Goal: Task Accomplishment & Management: Manage account settings

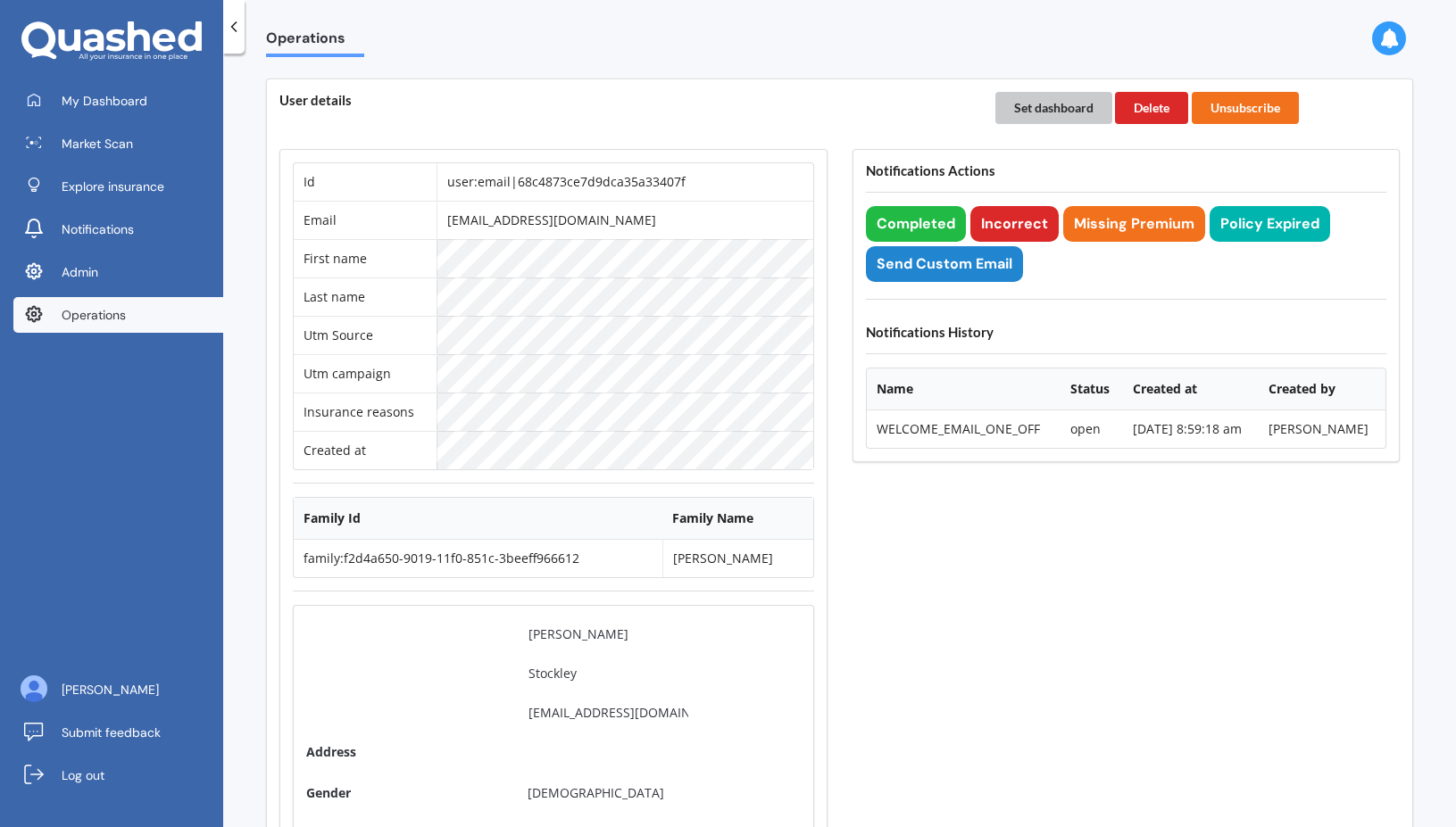
click at [1034, 102] on button "Set dashboard" at bounding box center [1053, 108] width 117 height 32
click at [121, 97] on span "My Dashboard" at bounding box center [104, 100] width 85 height 18
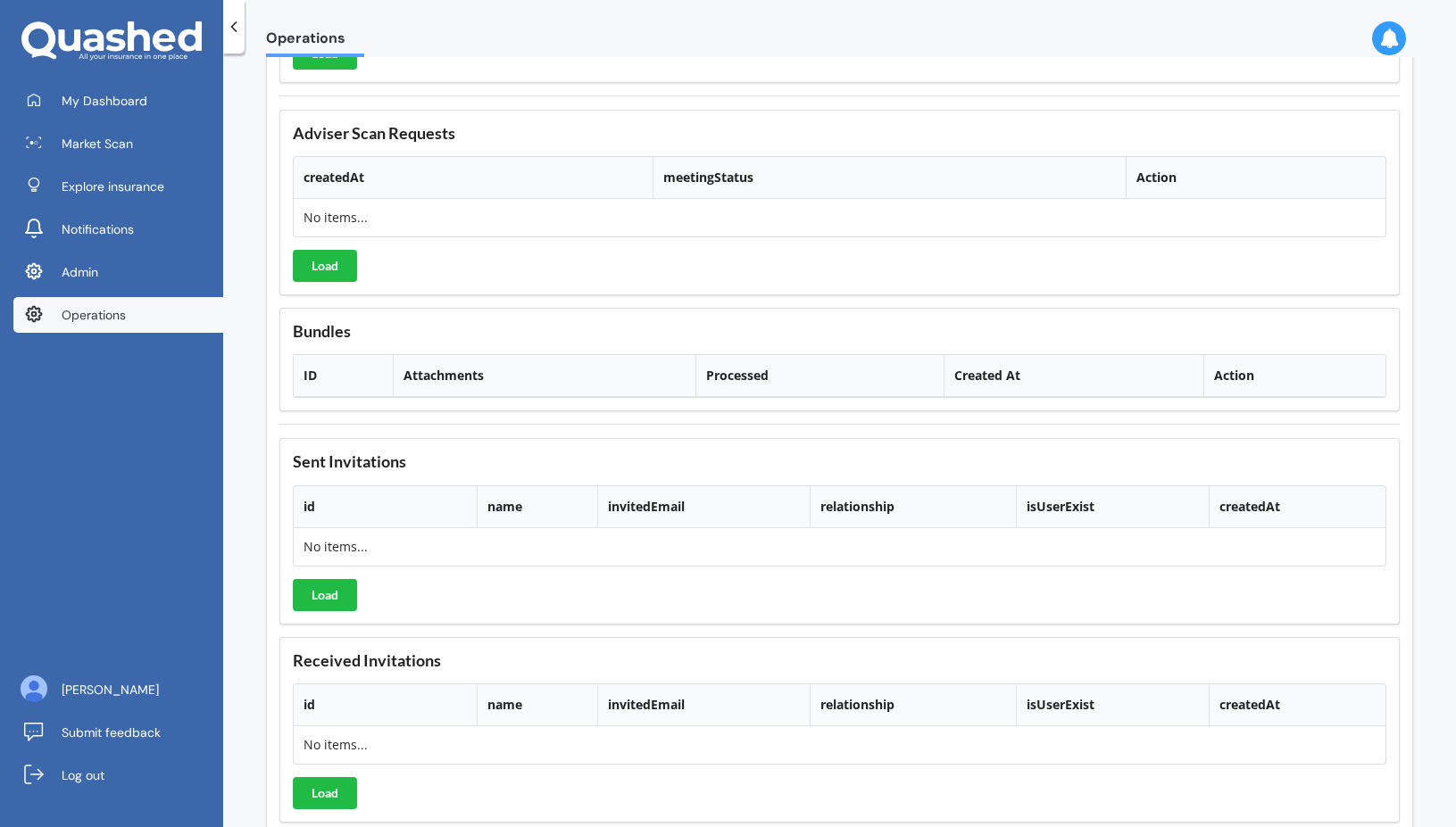
scroll to position [1739, 0]
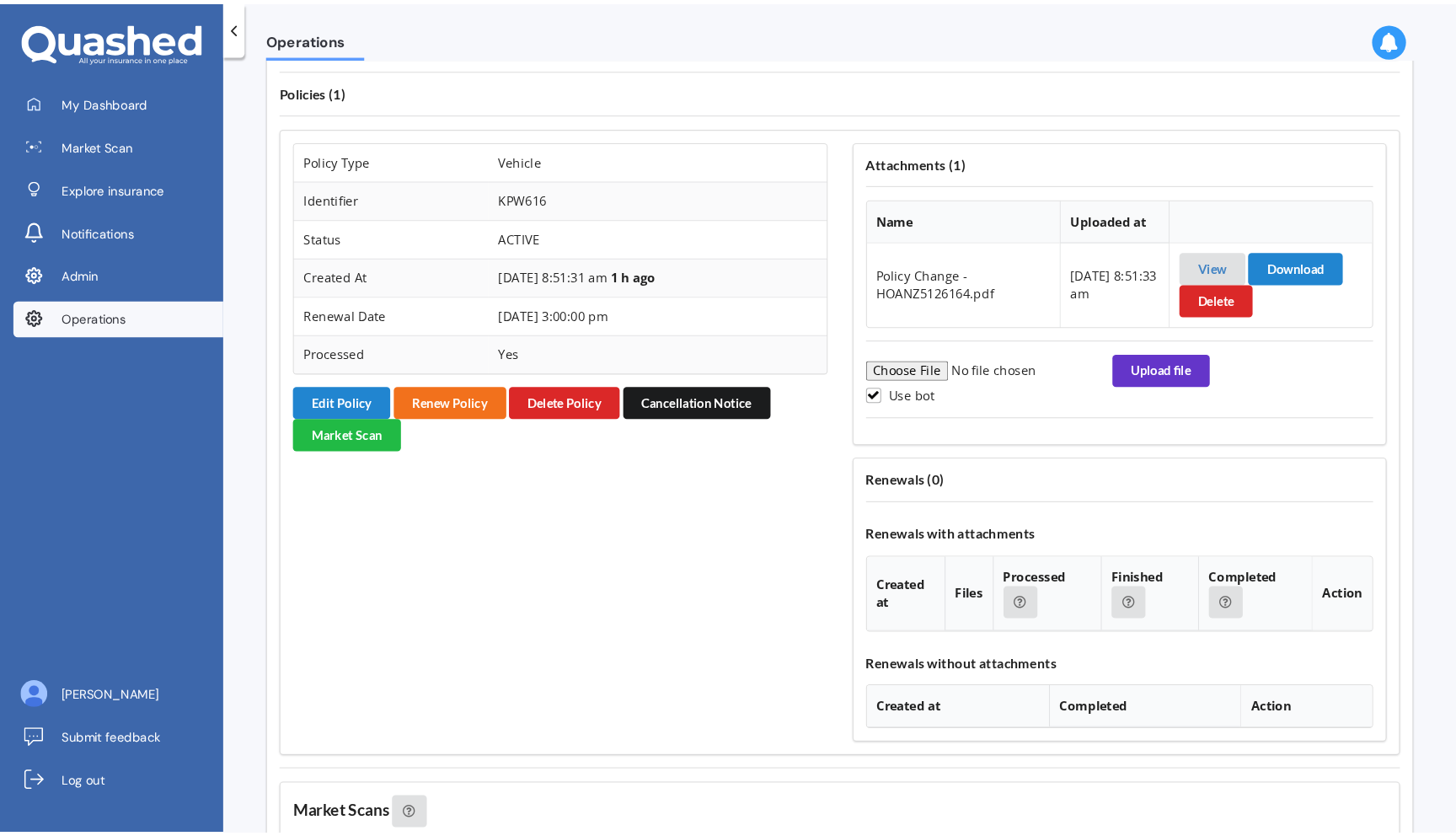
scroll to position [1340, 0]
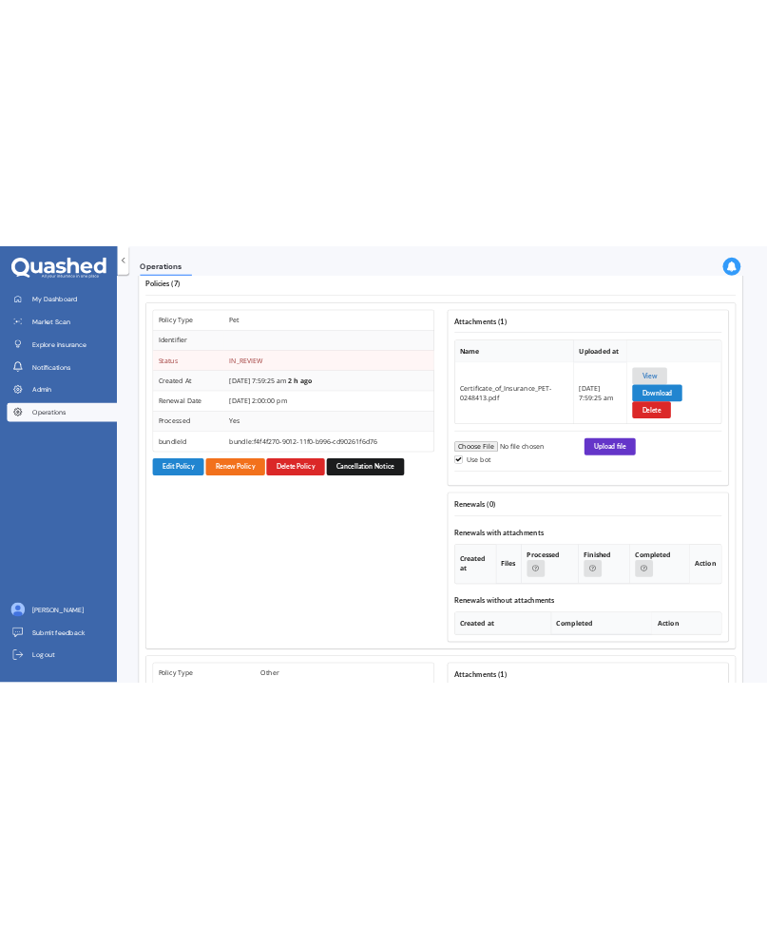
scroll to position [1528, 7]
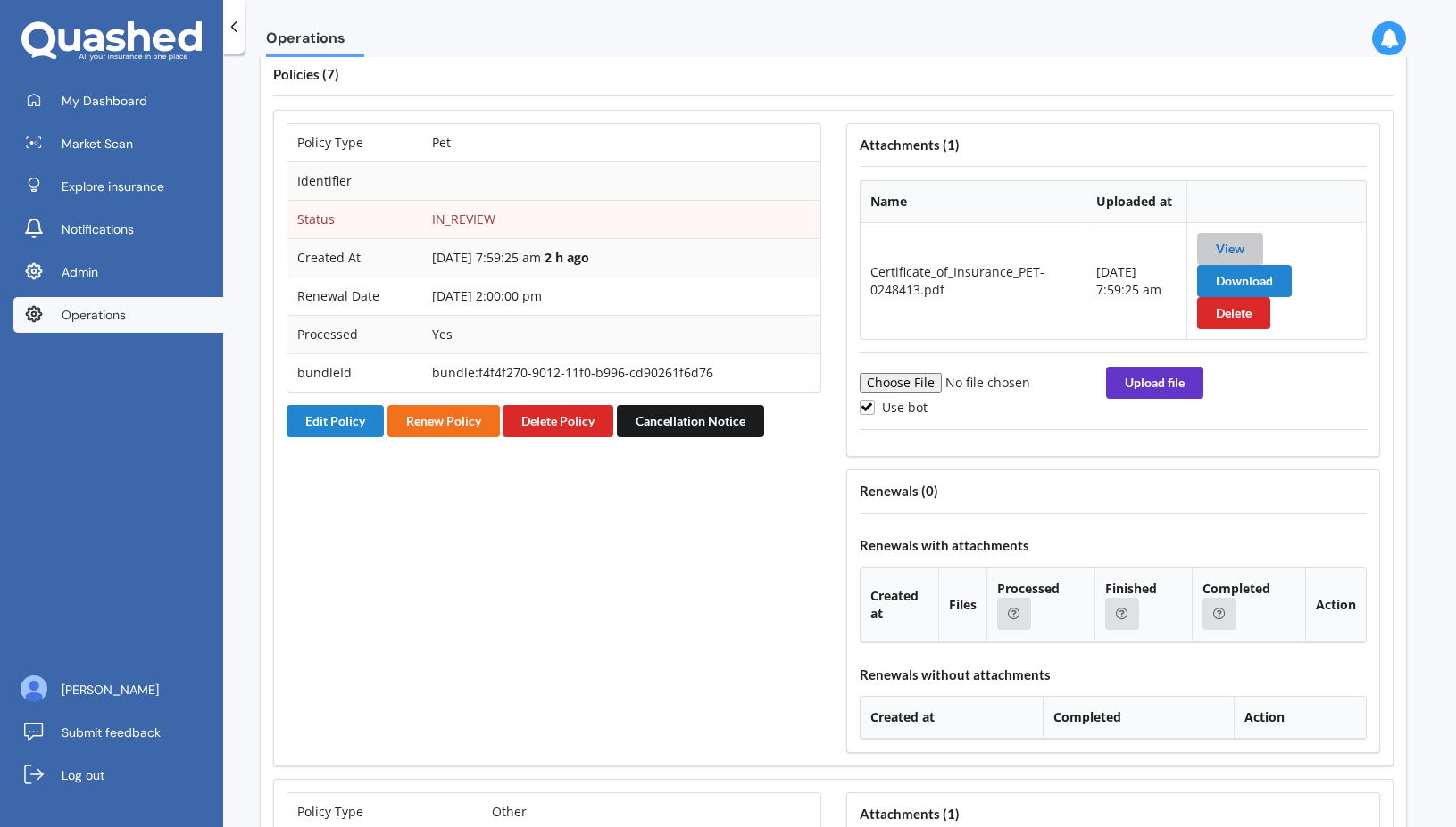
click at [1221, 242] on link "View" at bounding box center [1230, 249] width 28 height 15
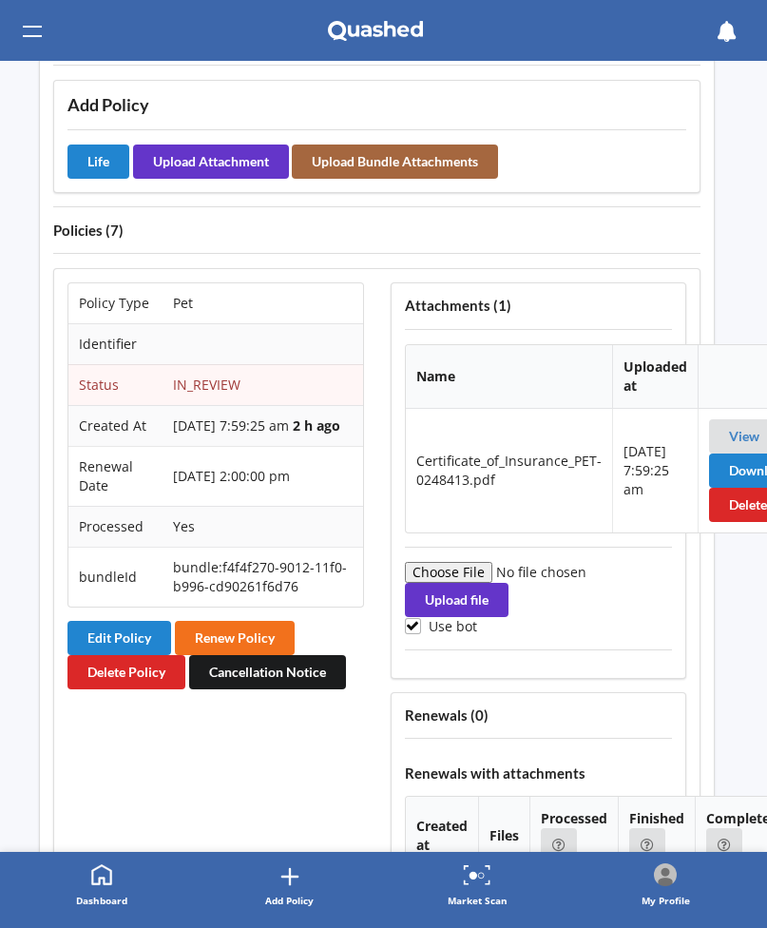
scroll to position [1618, 7]
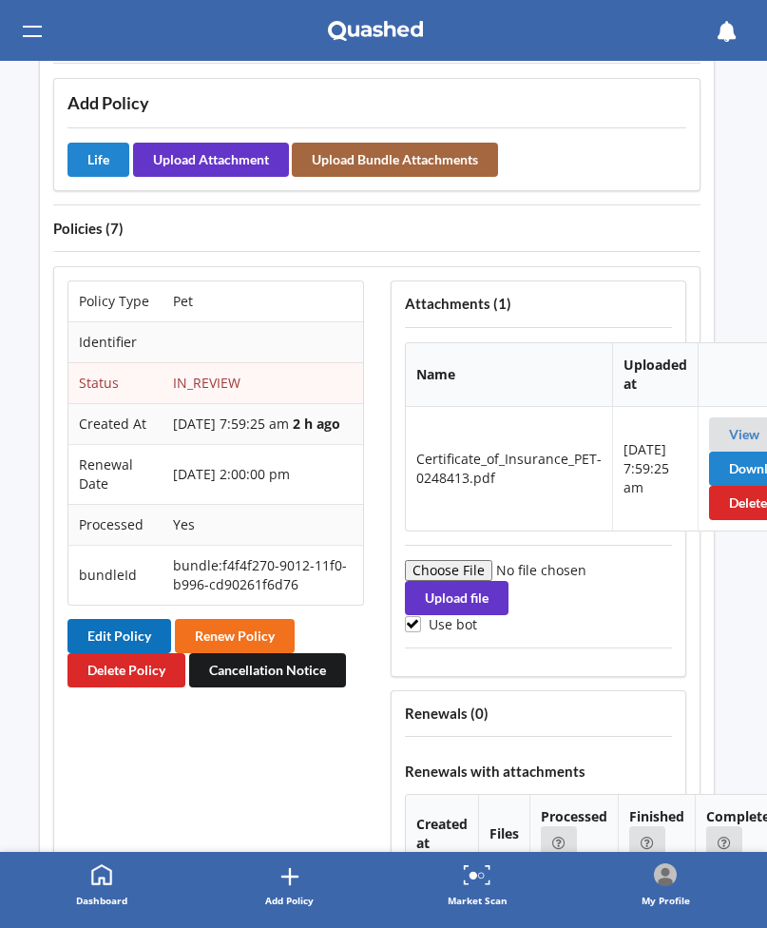
click at [129, 636] on button "Edit Policy" at bounding box center [120, 636] width 104 height 34
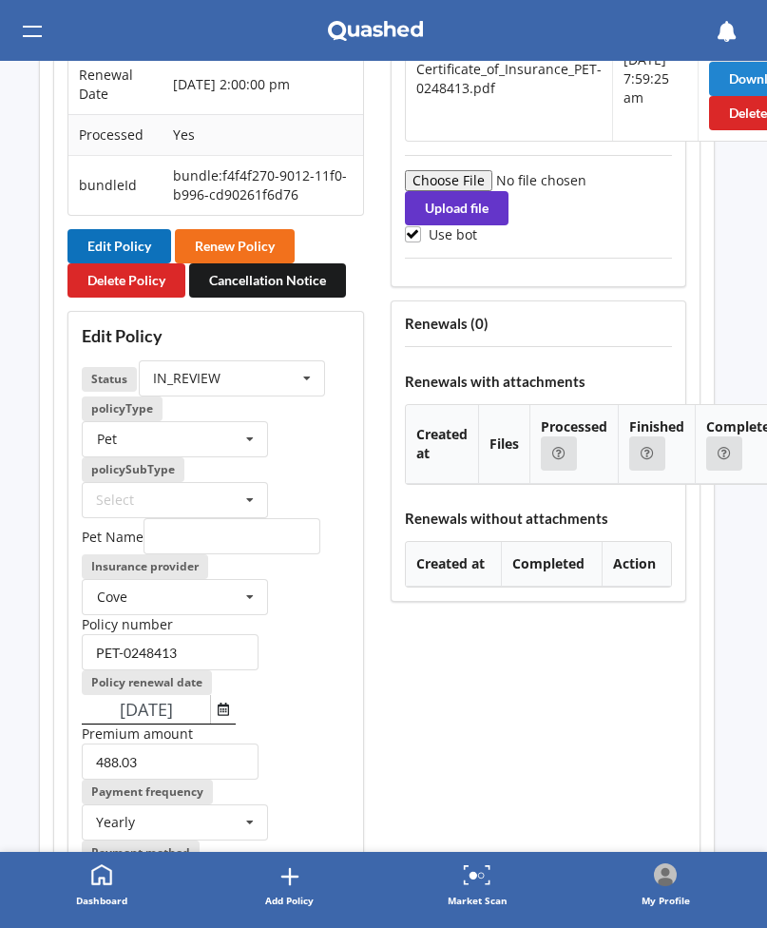
scroll to position [2019, 7]
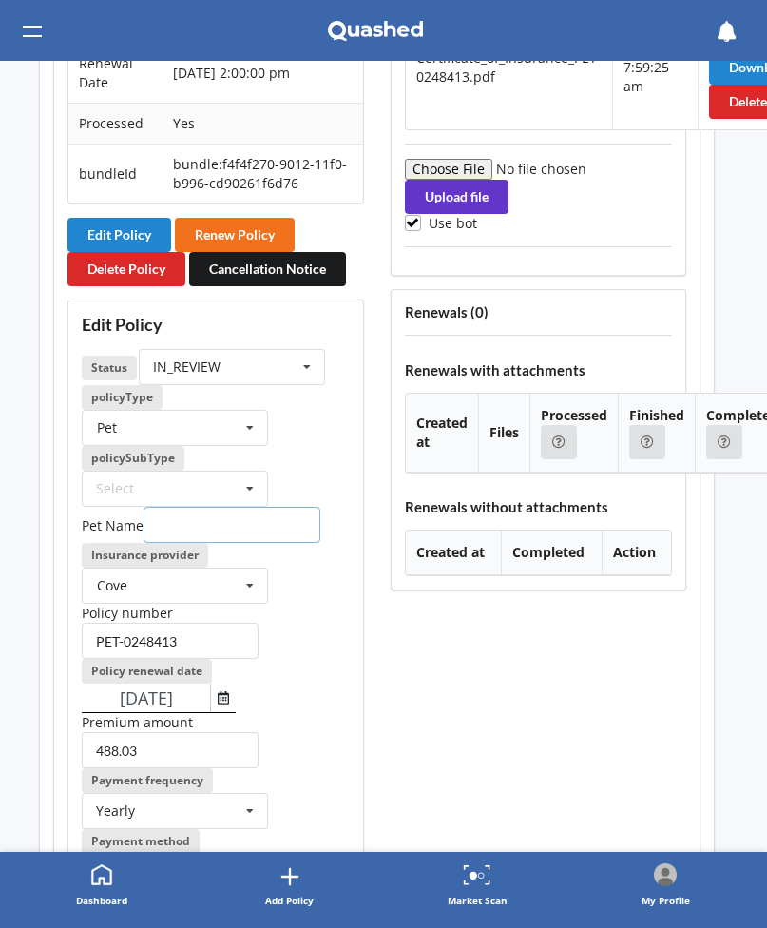
click at [173, 529] on input "text" at bounding box center [232, 525] width 177 height 36
paste input "Moose"
type input "Moose"
click at [207, 496] on div "Select" at bounding box center [175, 489] width 186 height 36
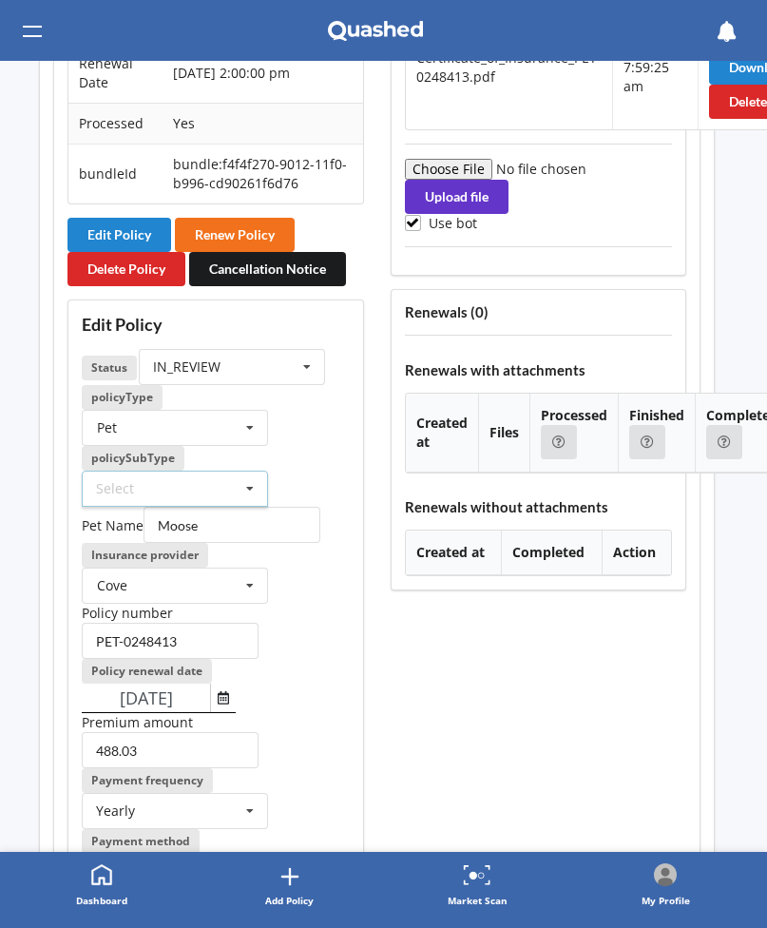
click at [291, 482] on div "policySubType Select" at bounding box center [216, 476] width 268 height 61
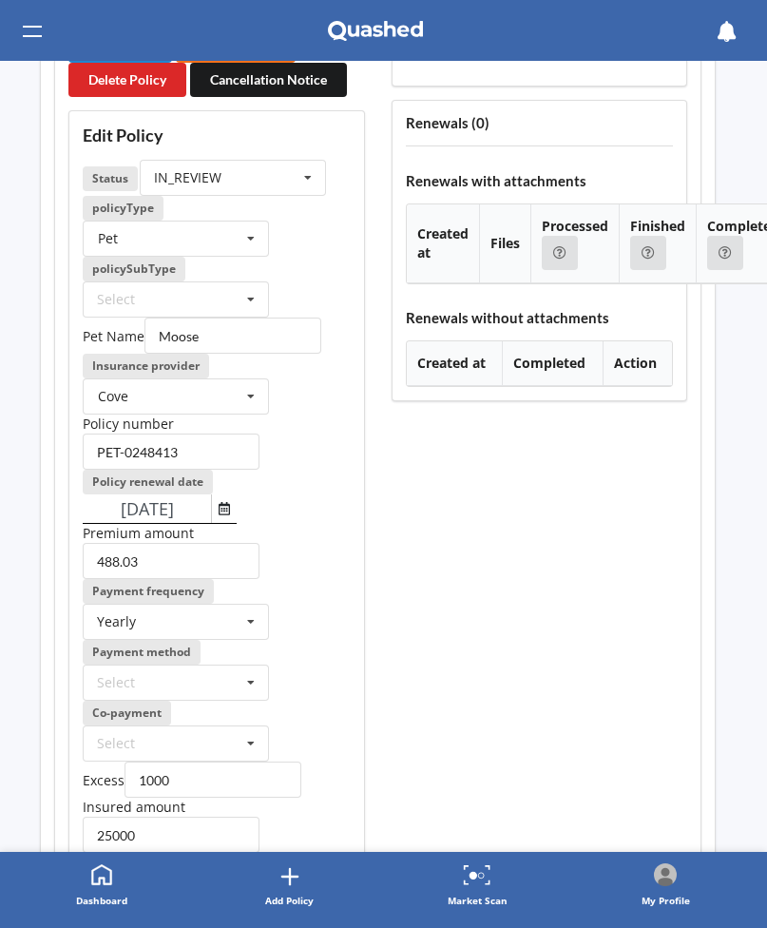
scroll to position [2134, 6]
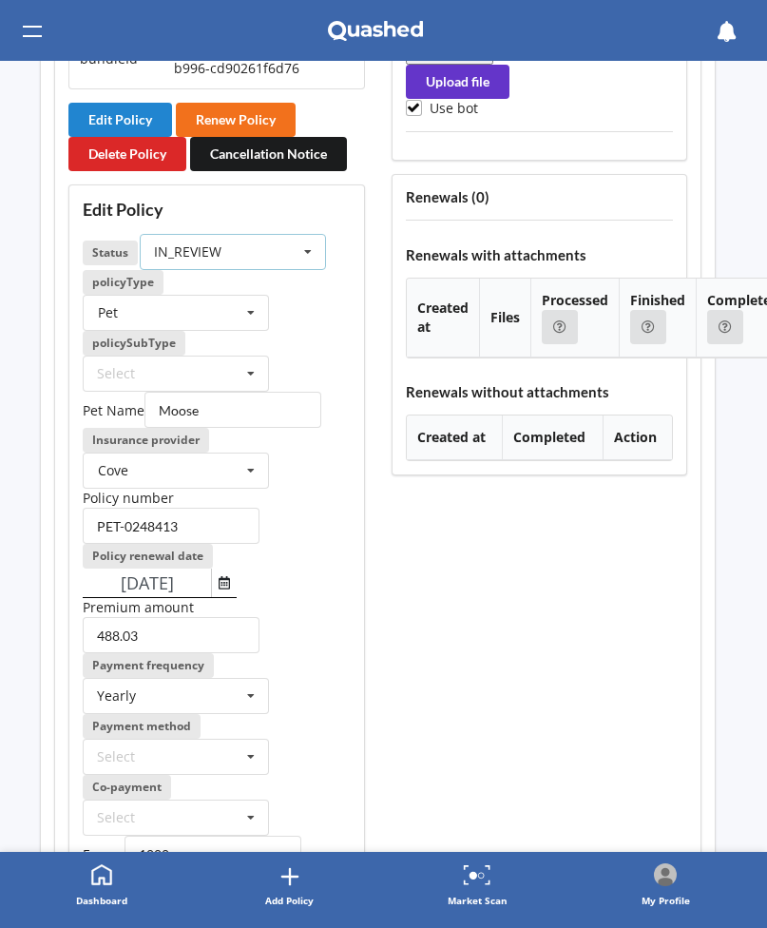
click at [280, 254] on div "IN_REVIEW ACTIVE EXPIRED FINISH_SETUP IN_REVIEW PROCESSING RENEWING INCOMPLETE …" at bounding box center [233, 252] width 186 height 36
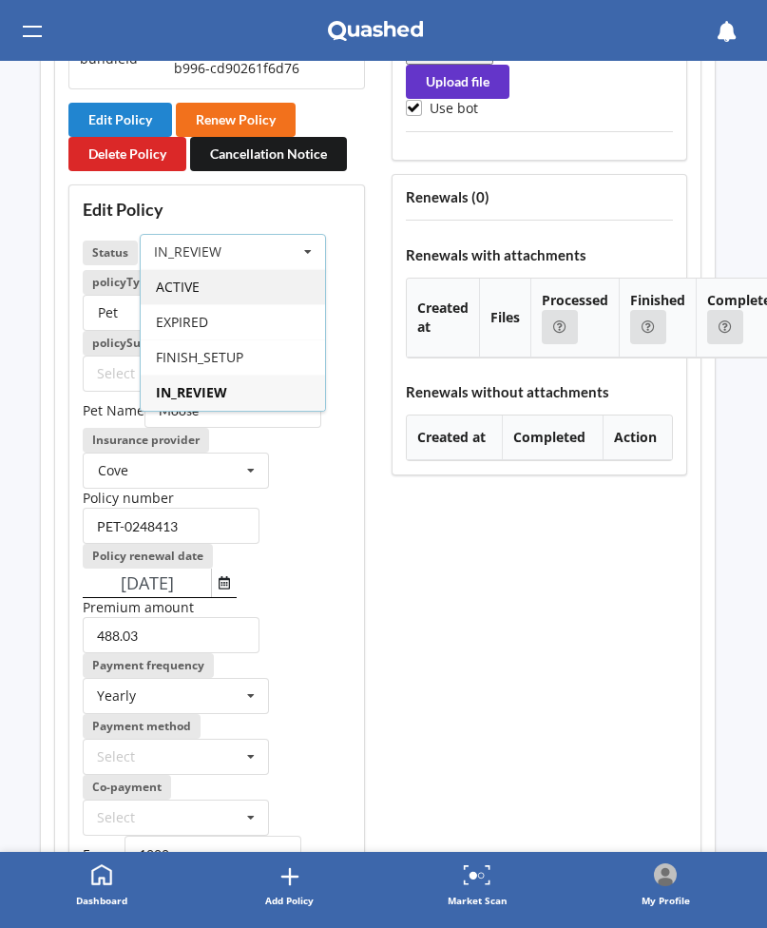
click at [260, 291] on div "ACTIVE" at bounding box center [233, 286] width 184 height 35
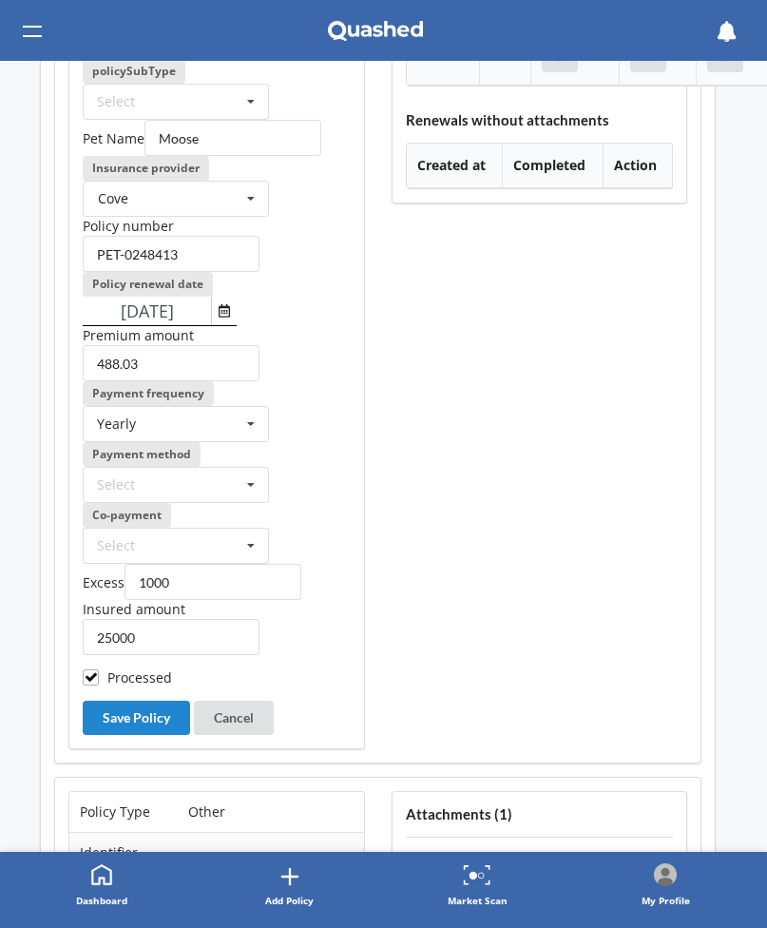
scroll to position [2408, 6]
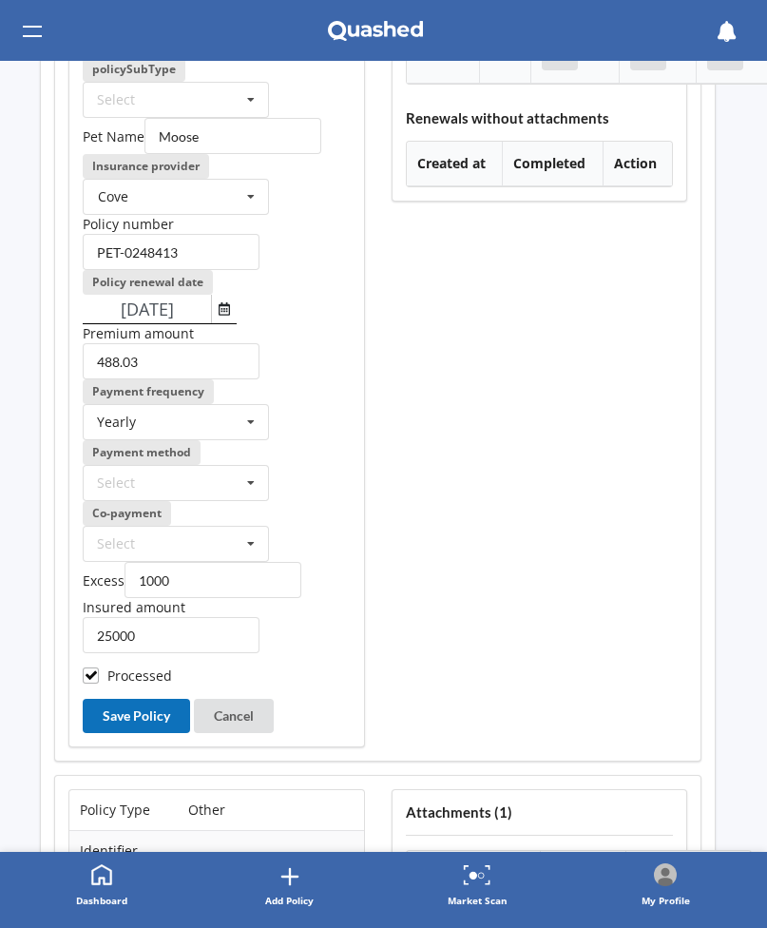
click at [156, 699] on button "Save Policy" at bounding box center [136, 716] width 107 height 34
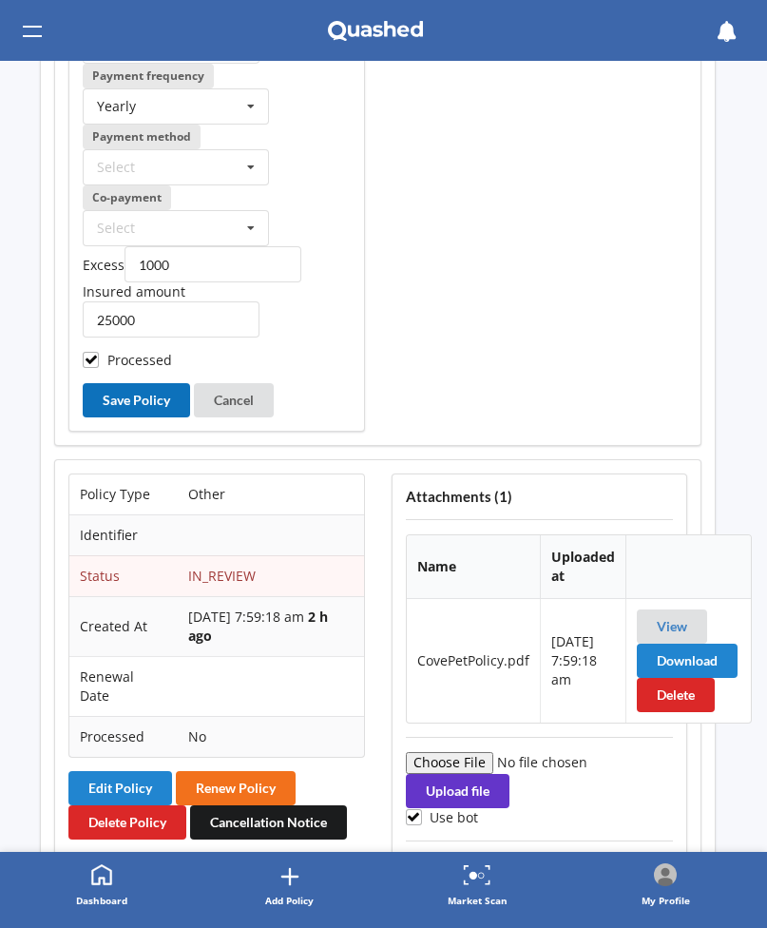
scroll to position [2785, 6]
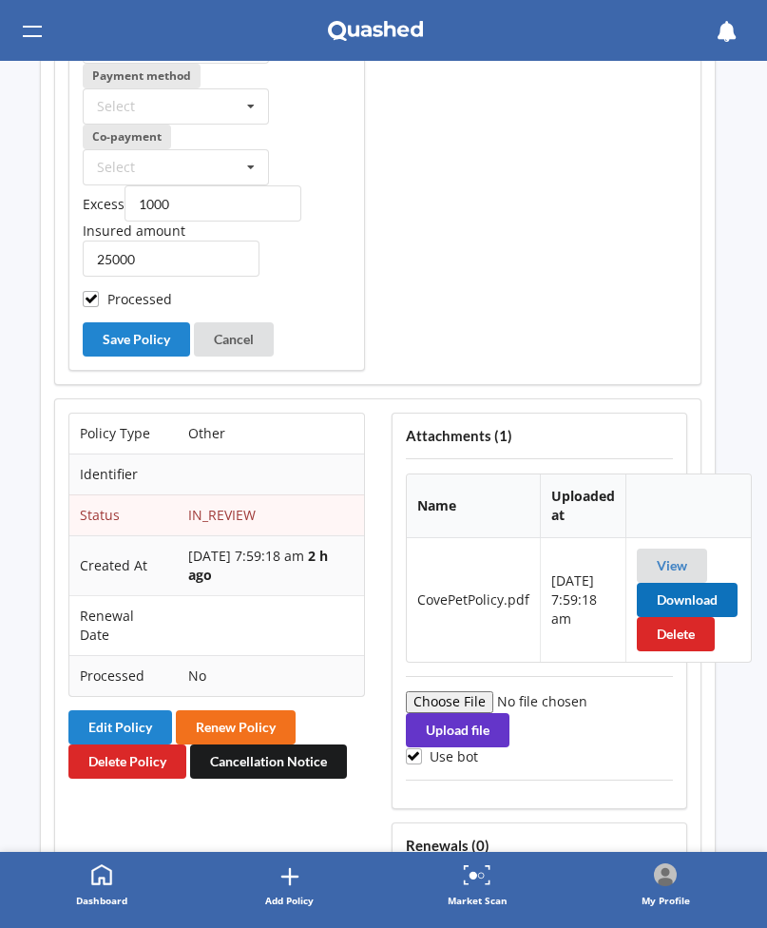
click at [684, 589] on button "Download" at bounding box center [687, 600] width 101 height 34
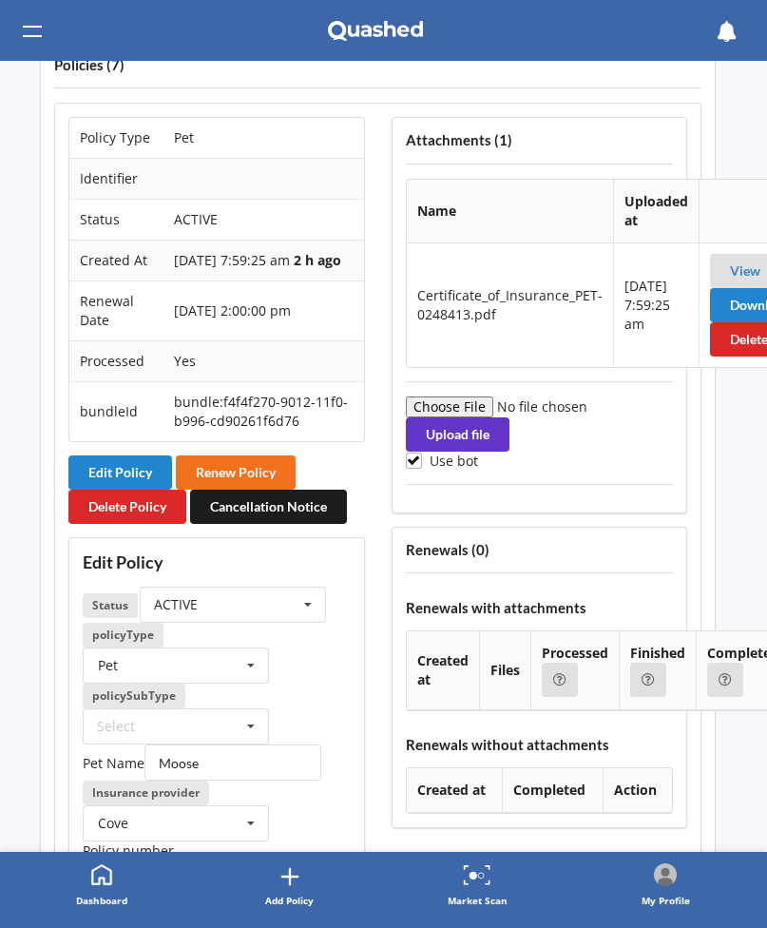
scroll to position [1525, 6]
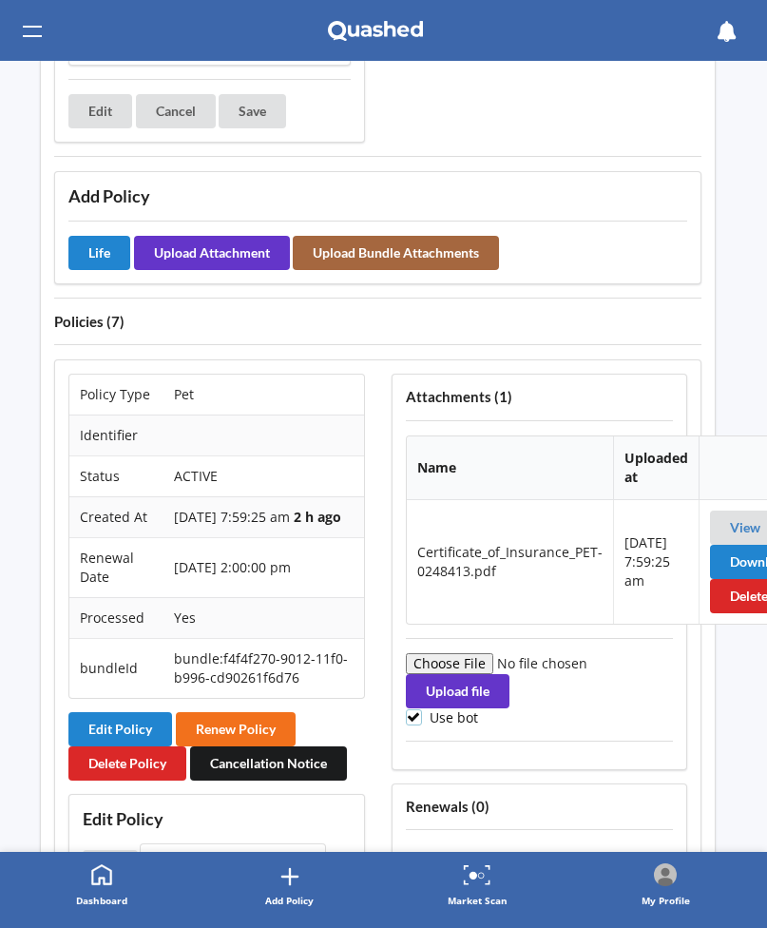
click at [449, 709] on label "Use bot" at bounding box center [442, 717] width 73 height 16
checkbox input "false"
click at [470, 653] on input "file" at bounding box center [535, 663] width 259 height 21
type input "C:\fakepath\CovePetPolicy.pdf"
click at [470, 674] on button "Upload file" at bounding box center [458, 691] width 104 height 34
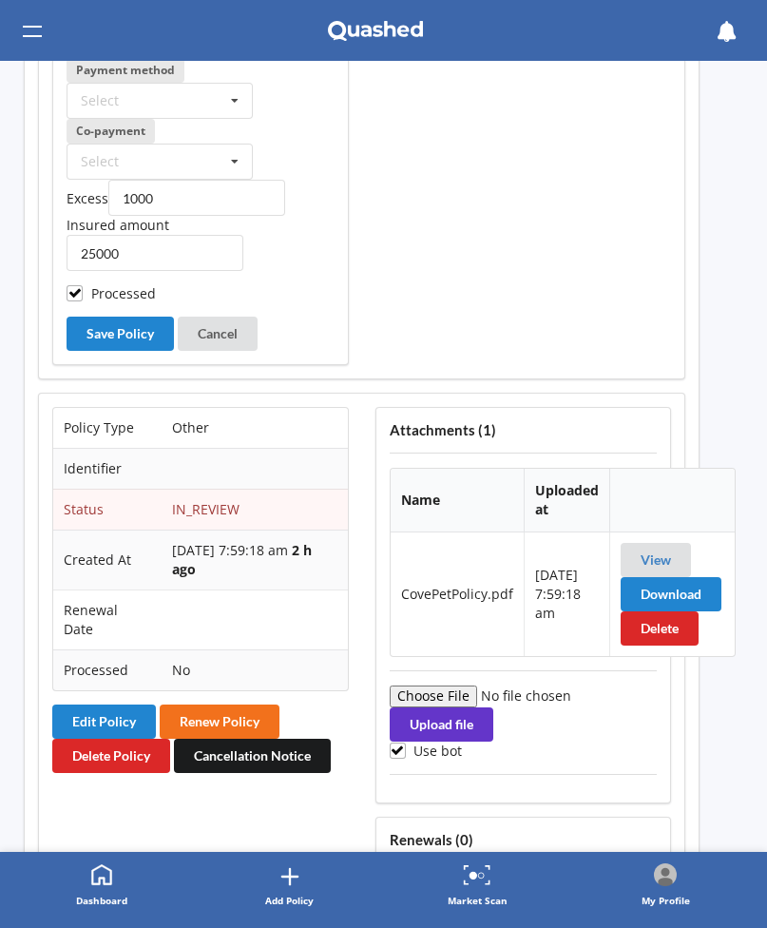
scroll to position [2794, 22]
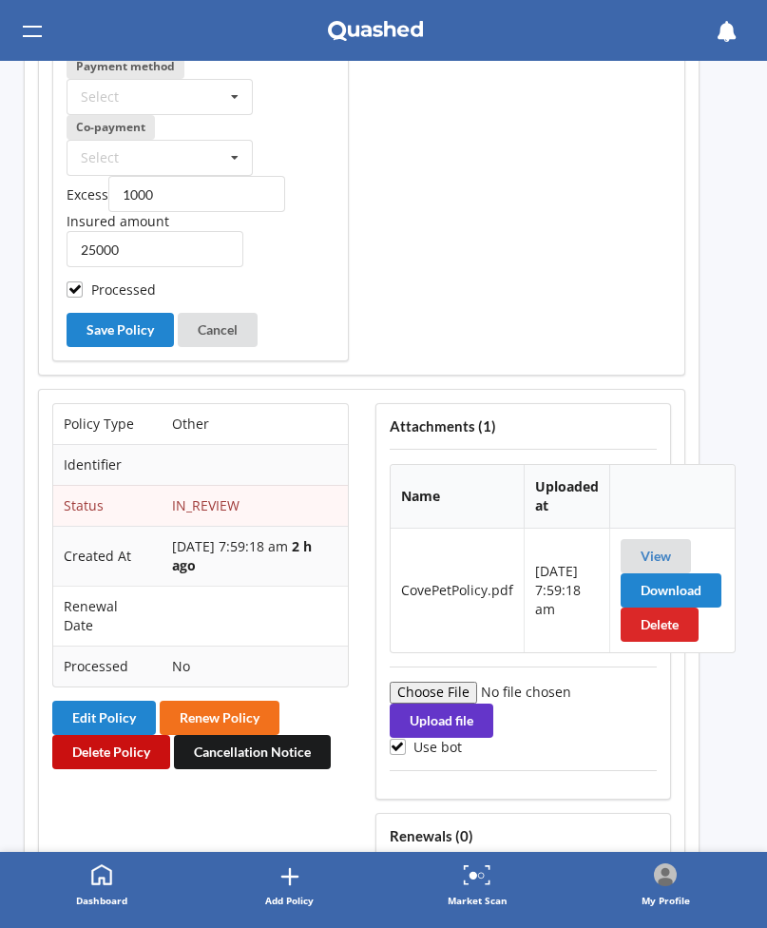
click at [149, 739] on button "Delete Policy" at bounding box center [111, 752] width 118 height 34
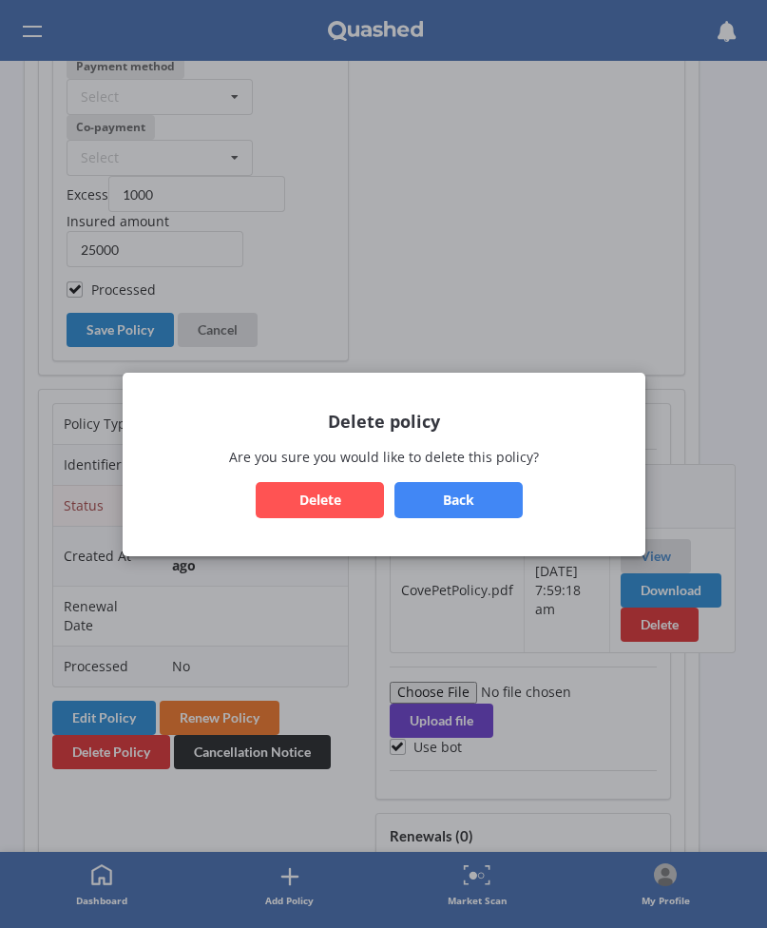
click at [362, 508] on button "Delete" at bounding box center [320, 499] width 128 height 36
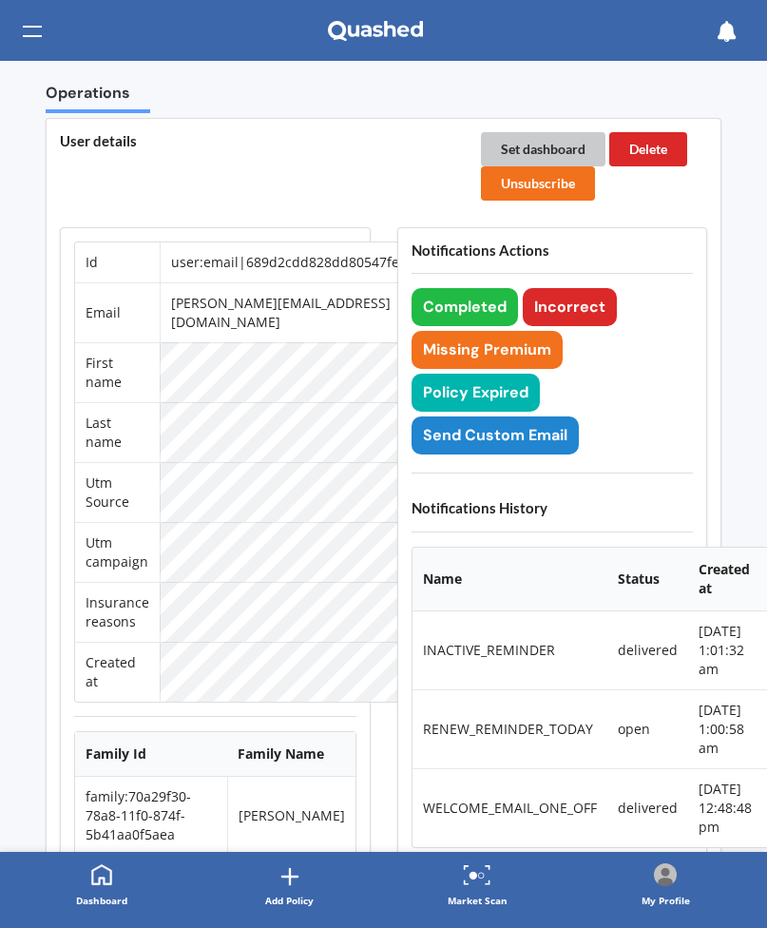
click at [540, 149] on button "Set dashboard" at bounding box center [543, 149] width 125 height 34
click at [376, 24] on icon at bounding box center [375, 31] width 95 height 21
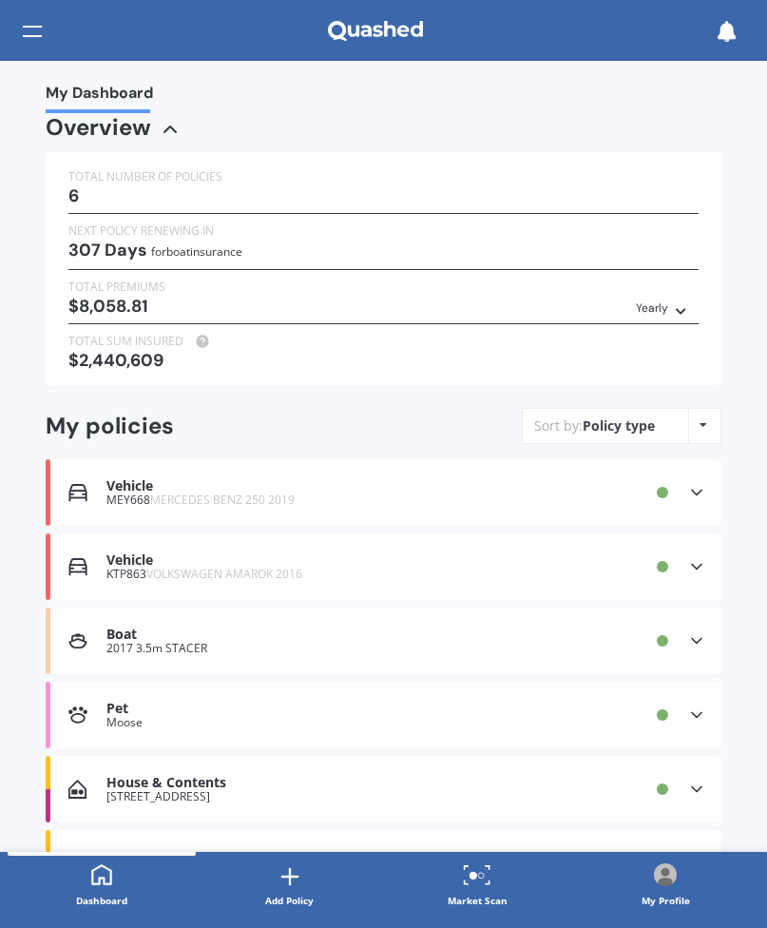
scroll to position [113, 0]
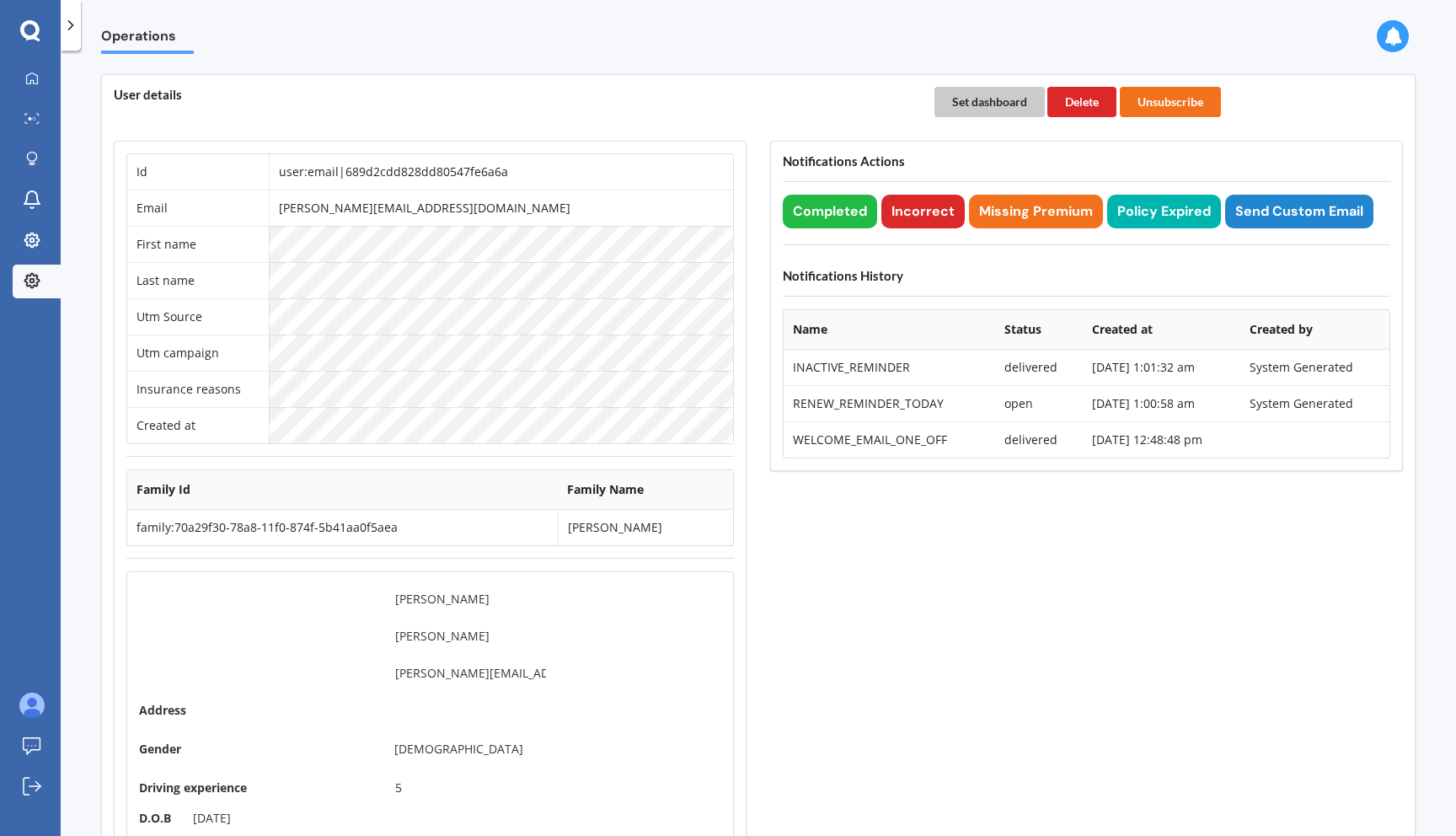
click at [982, 116] on button "Set dashboard" at bounding box center [989, 102] width 111 height 30
click at [41, 78] on div at bounding box center [32, 79] width 26 height 15
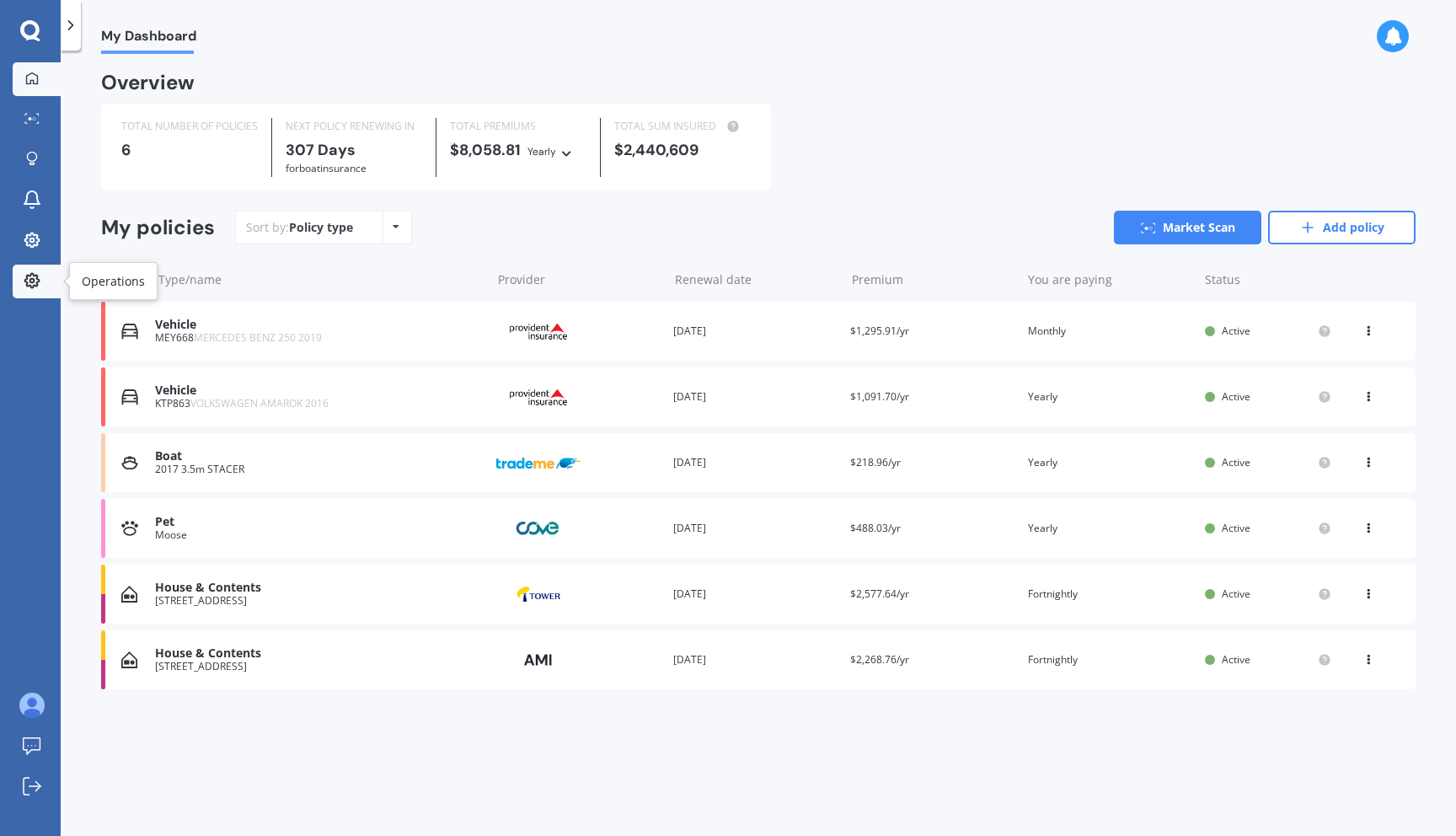
click at [43, 279] on div at bounding box center [32, 281] width 26 height 19
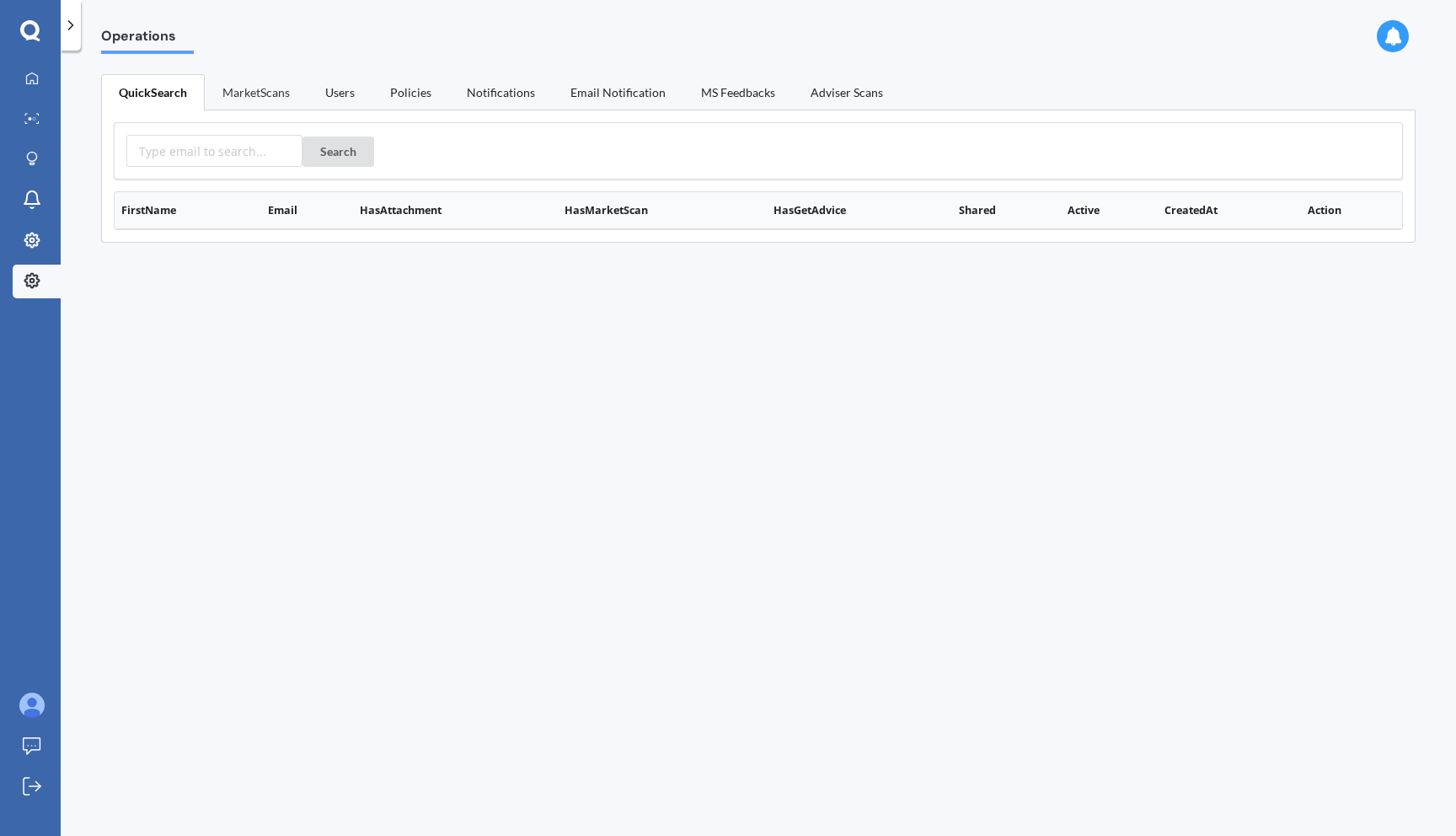
click at [276, 98] on link "MarketScans" at bounding box center [256, 92] width 103 height 35
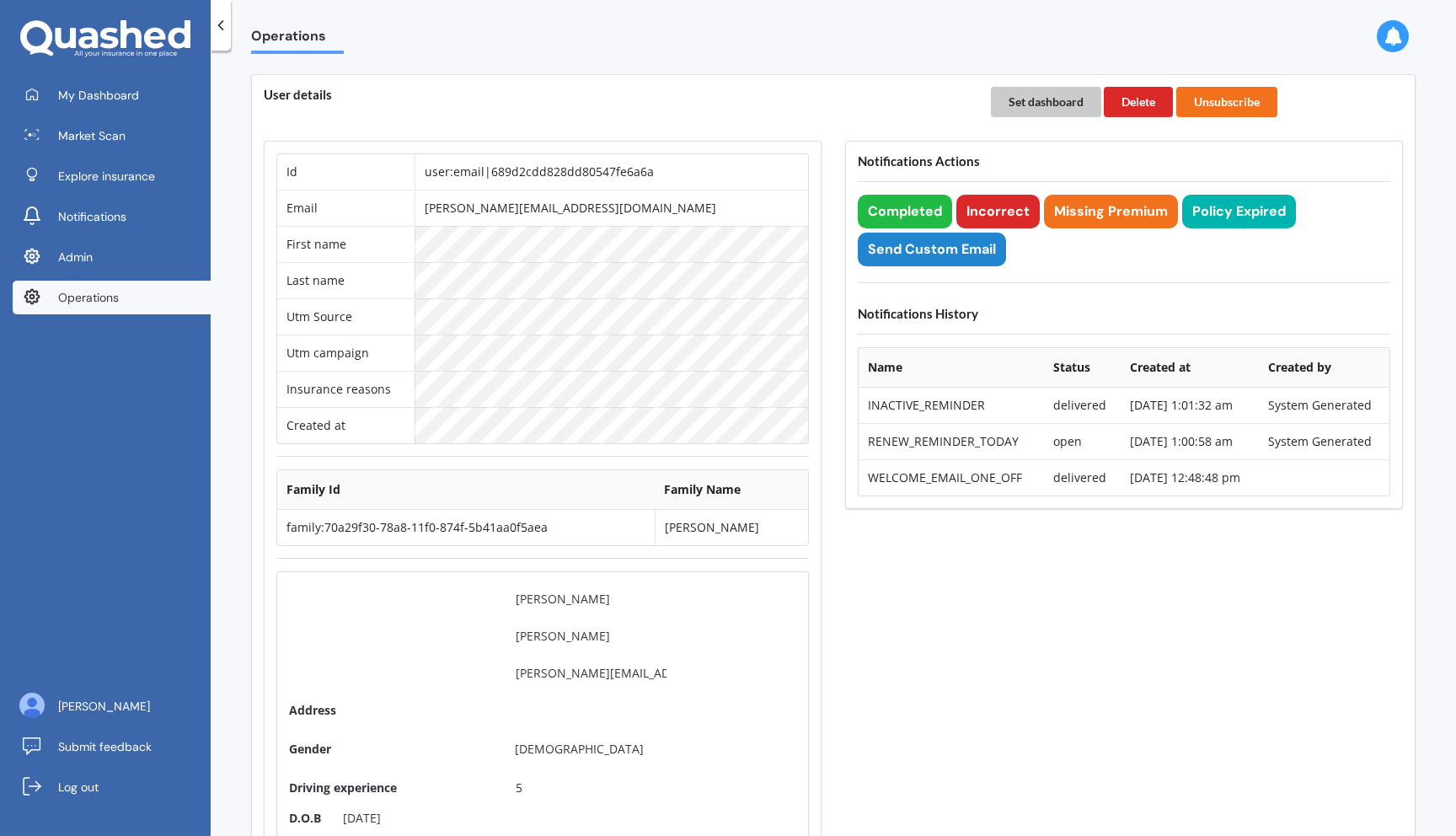
click at [1047, 106] on button "Set dashboard" at bounding box center [1046, 102] width 111 height 30
click at [77, 83] on link "My Dashboard" at bounding box center [111, 95] width 198 height 34
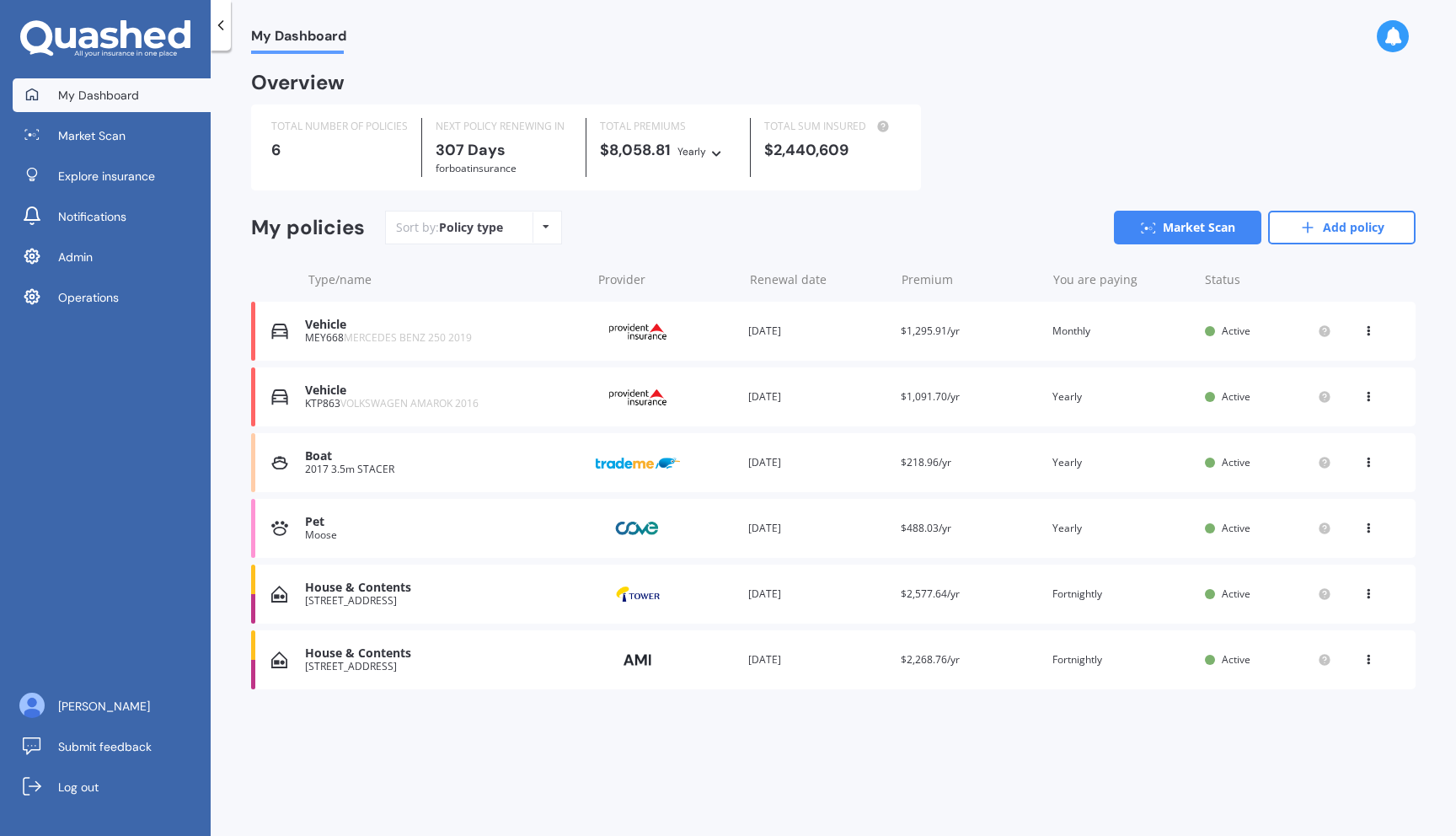
click at [436, 534] on div "Moose" at bounding box center [443, 535] width 277 height 12
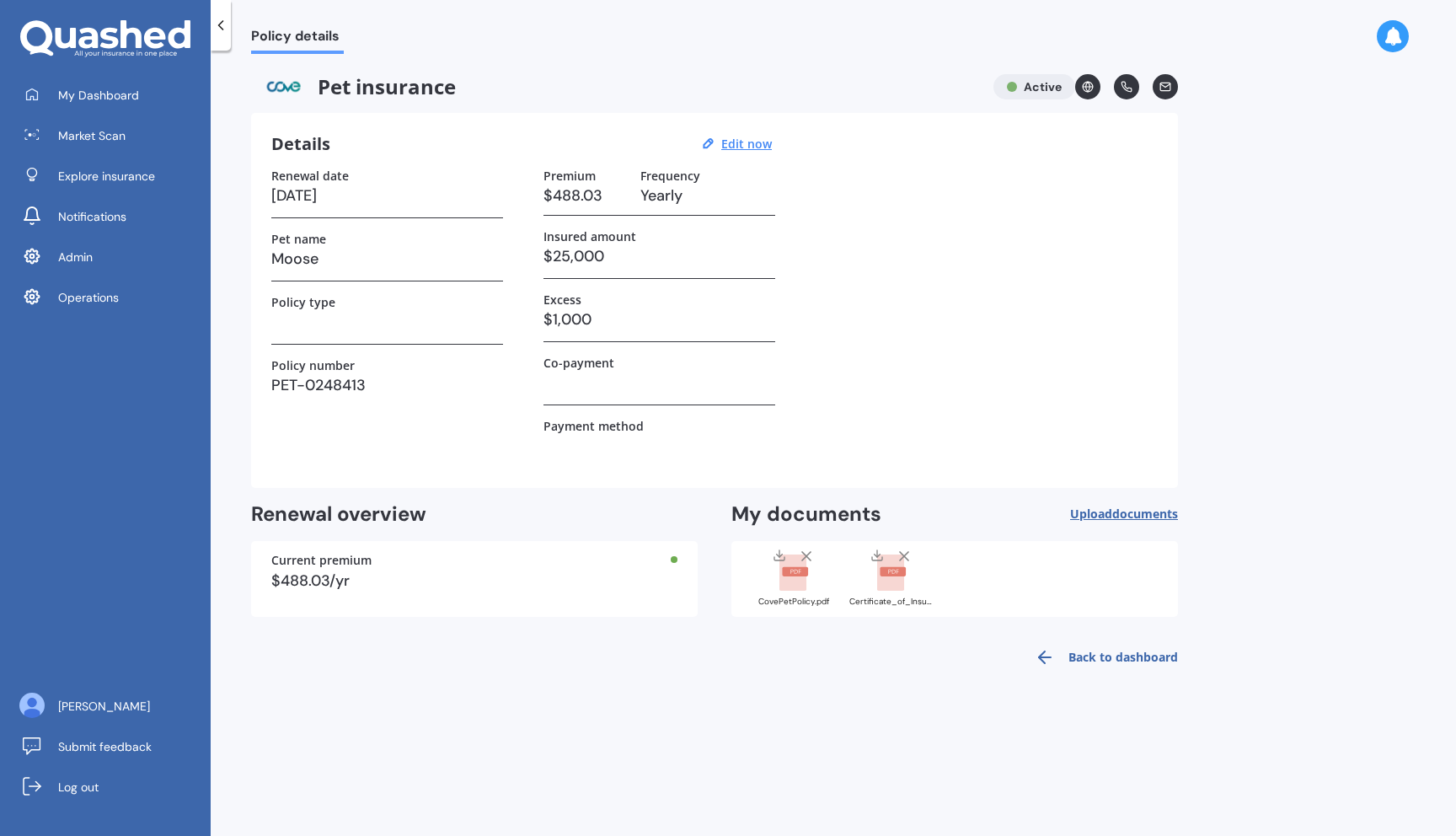
click at [890, 592] on div "Certificate_of_Insurance_PET-0248413.pdf" at bounding box center [891, 577] width 84 height 59
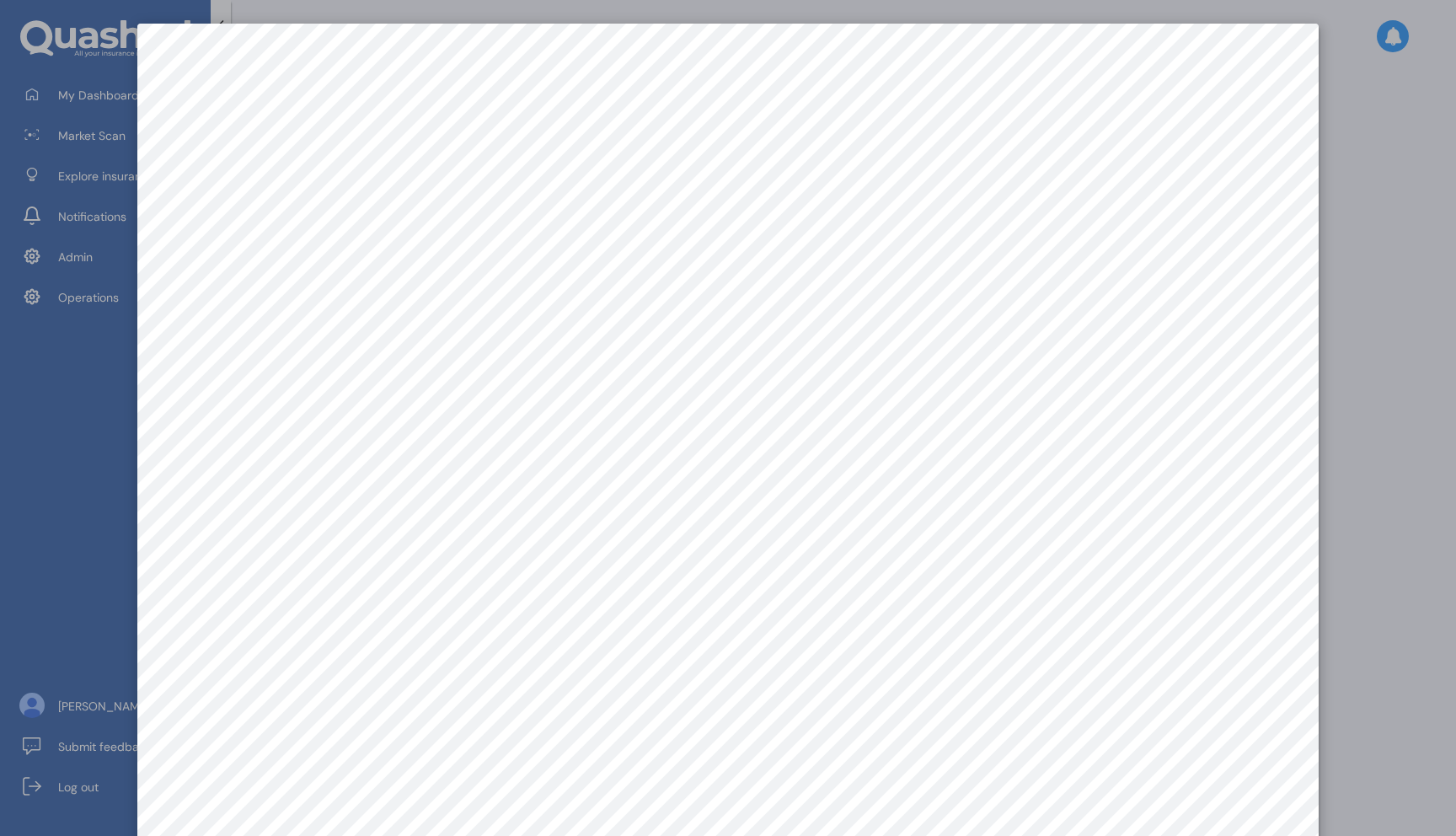
click at [1375, 355] on div at bounding box center [728, 418] width 1456 height 836
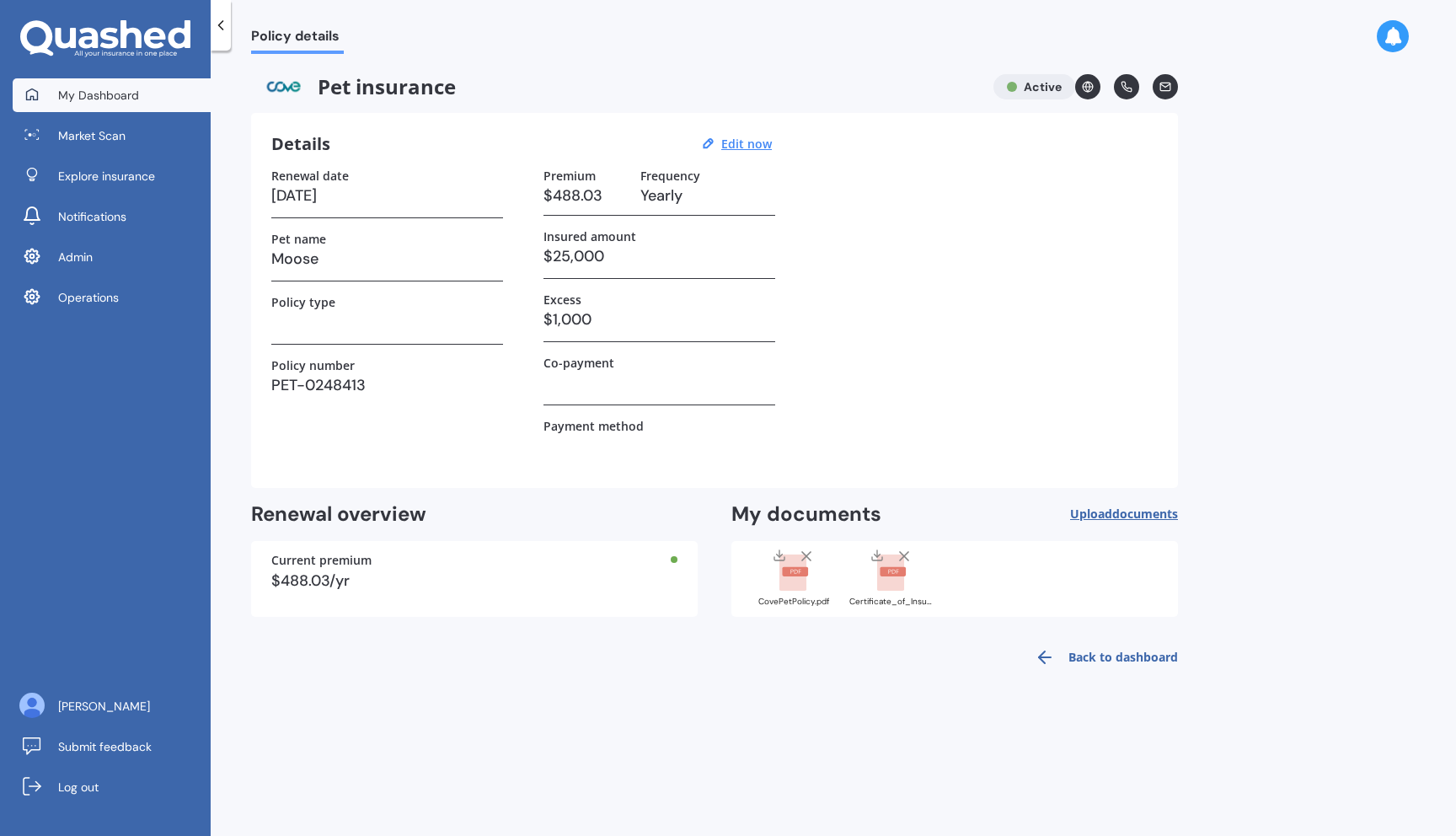
click at [111, 99] on span "My Dashboard" at bounding box center [98, 95] width 81 height 17
